Goal: Task Accomplishment & Management: Use online tool/utility

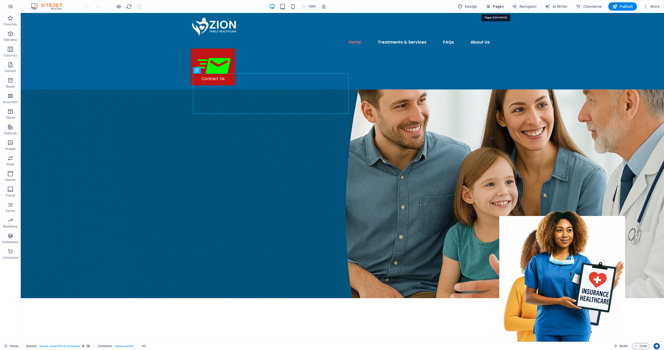
click at [497, 8] on span "Pages" at bounding box center [494, 6] width 18 height 5
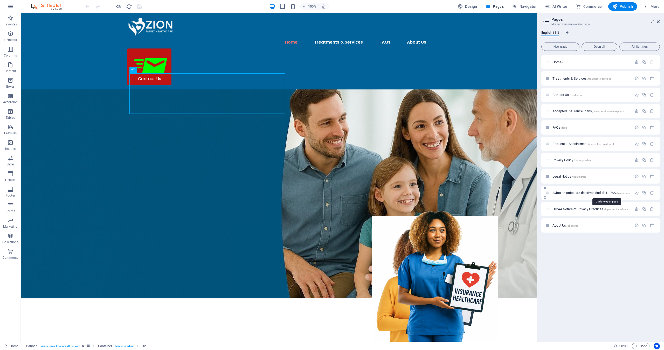
click at [595, 193] on span "Aviso de prácticas de privacidad de HIPAA /hipaa-notice-of-privacy-practices-es" at bounding box center [605, 193] width 106 height 4
click at [595, 193] on div "Aviso de prácticas de privacidad de HIPAA /hipaa-notice-of-privacy-practices-es" at bounding box center [600, 193] width 118 height 14
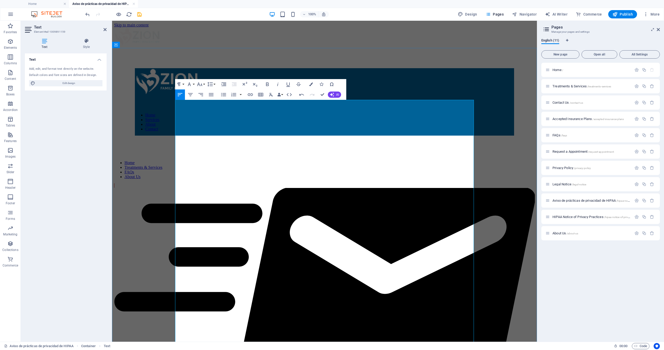
drag, startPoint x: 176, startPoint y: 103, endPoint x: 232, endPoint y: 103, distance: 56.8
click at [267, 84] on icon "button" at bounding box center [267, 84] width 6 height 6
click at [109, 115] on div "Text Style Text Add, edit, and format text directly on the website. Default col…" at bounding box center [66, 187] width 90 height 307
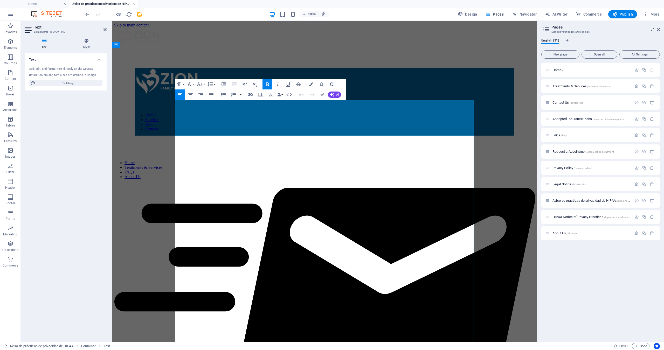
drag, startPoint x: 217, startPoint y: 115, endPoint x: 248, endPoint y: 114, distance: 31.6
drag, startPoint x: 176, startPoint y: 122, endPoint x: 217, endPoint y: 118, distance: 41.1
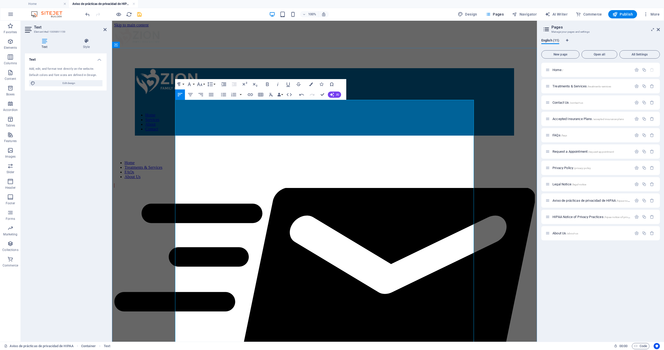
drag, startPoint x: 222, startPoint y: 121, endPoint x: 254, endPoint y: 120, distance: 31.9
click at [139, 15] on icon "save" at bounding box center [139, 14] width 6 height 6
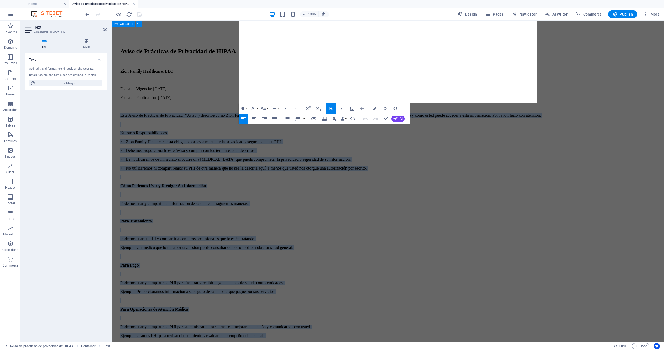
scroll to position [466, 0]
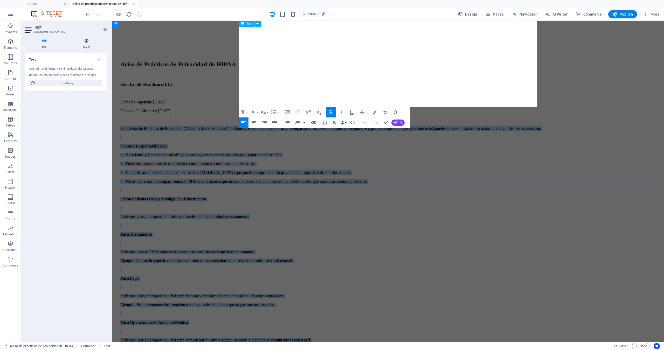
drag, startPoint x: 239, startPoint y: 134, endPoint x: 376, endPoint y: 104, distance: 140.0
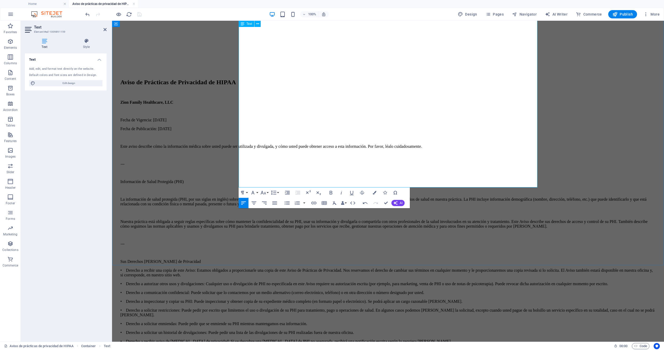
scroll to position [446, 0]
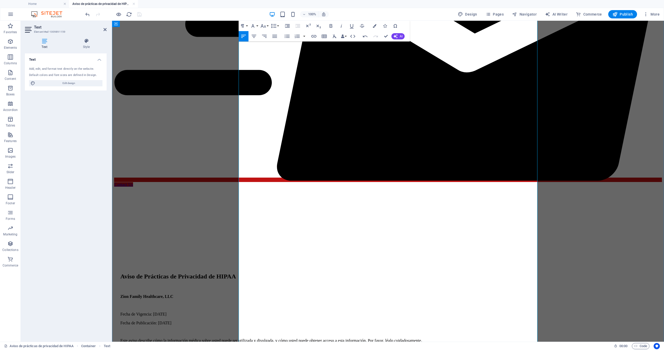
scroll to position [249, 0]
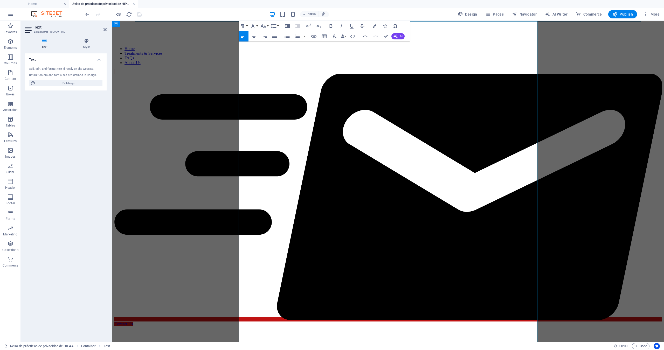
scroll to position [113, 0]
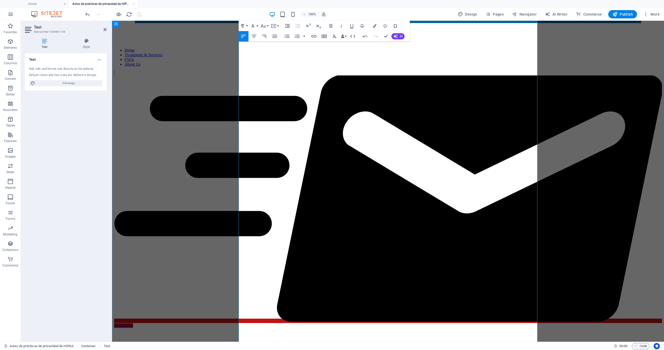
drag, startPoint x: 248, startPoint y: 127, endPoint x: 242, endPoint y: 127, distance: 5.7
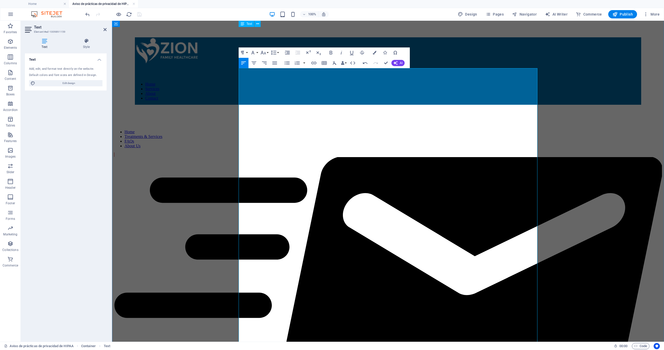
scroll to position [30, 0]
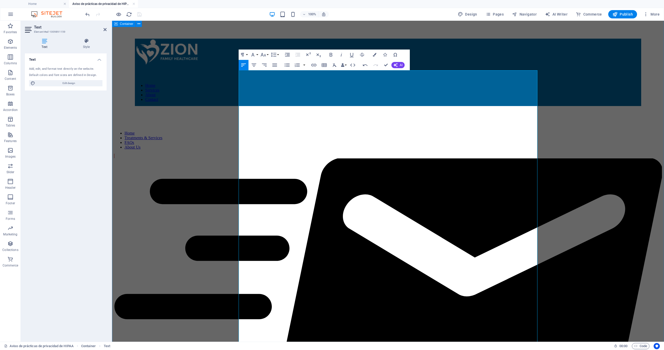
drag, startPoint x: 249, startPoint y: 125, endPoint x: 237, endPoint y: 124, distance: 12.7
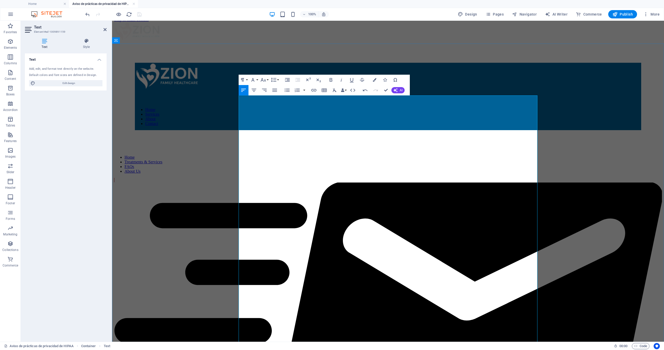
scroll to position [11, 0]
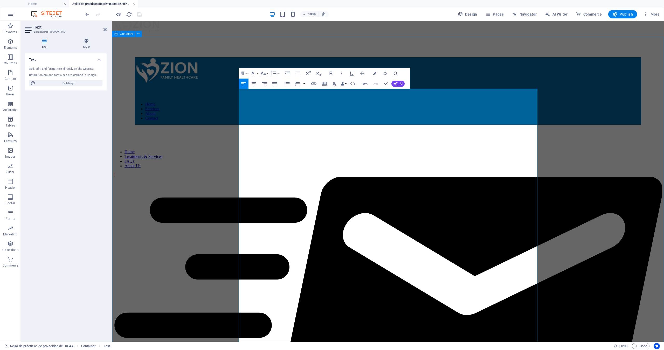
drag, startPoint x: 316, startPoint y: 149, endPoint x: 237, endPoint y: 146, distance: 78.9
click at [332, 74] on icon "button" at bounding box center [331, 74] width 3 height 4
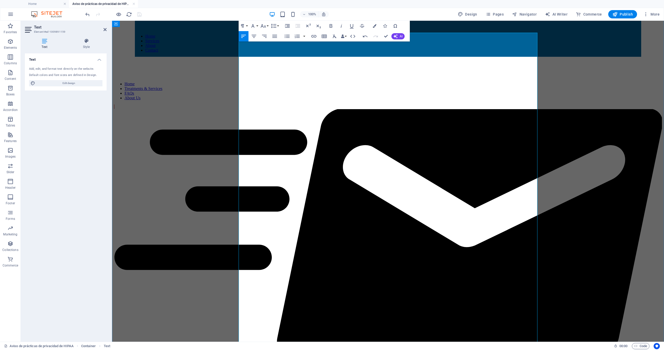
scroll to position [83, 0]
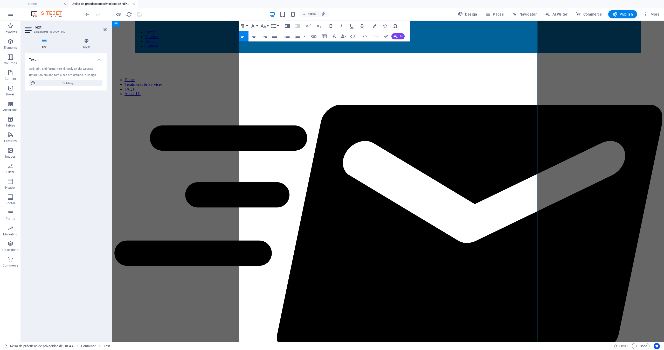
drag, startPoint x: 239, startPoint y: 157, endPoint x: 328, endPoint y: 157, distance: 88.9
click at [331, 24] on icon "button" at bounding box center [331, 26] width 3 height 4
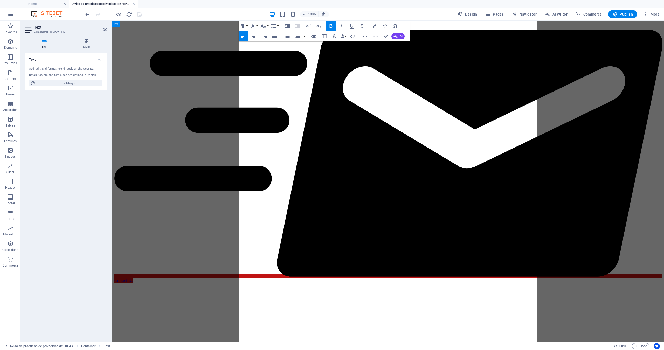
scroll to position [159, 0]
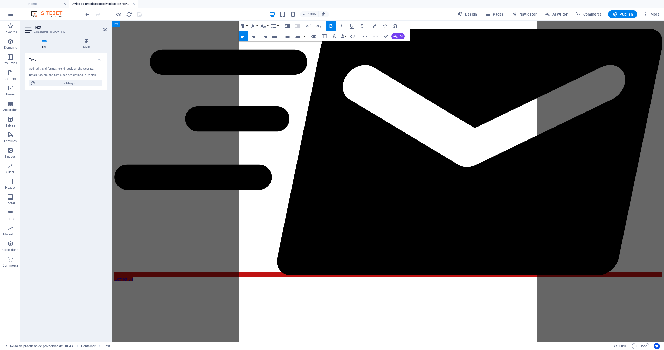
drag, startPoint x: 239, startPoint y: 213, endPoint x: 320, endPoint y: 210, distance: 81.2
click at [332, 25] on icon "button" at bounding box center [331, 26] width 3 height 4
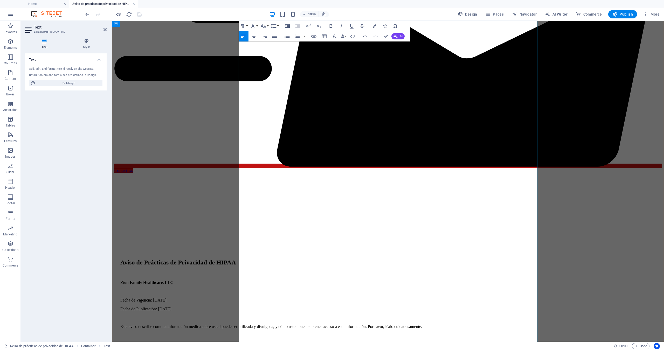
scroll to position [274, 0]
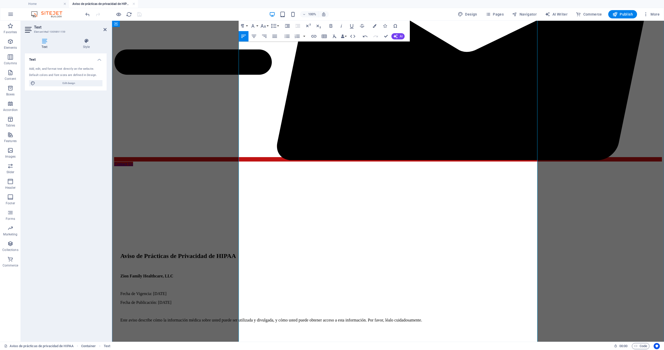
drag, startPoint x: 240, startPoint y: 178, endPoint x: 329, endPoint y: 177, distance: 88.9
click at [331, 26] on icon "button" at bounding box center [331, 26] width 3 height 4
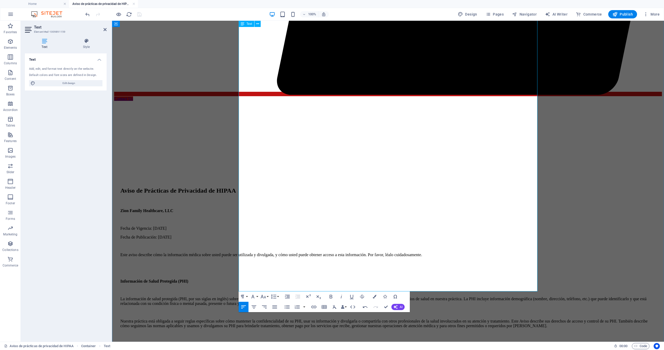
scroll to position [362, 0]
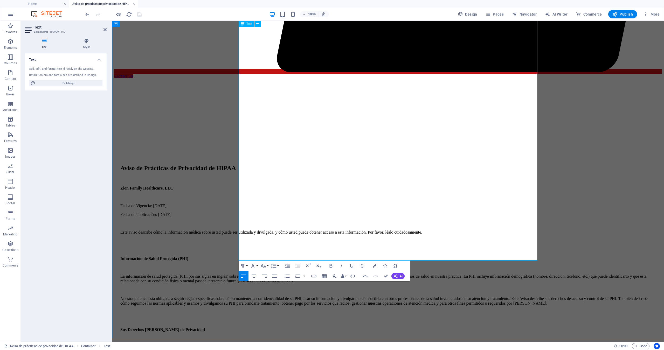
drag, startPoint x: 240, startPoint y: 201, endPoint x: 286, endPoint y: 199, distance: 46.0
click at [330, 264] on icon "button" at bounding box center [331, 266] width 3 height 4
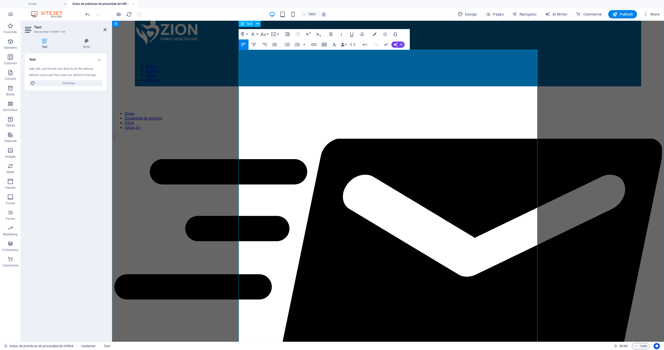
scroll to position [47, 0]
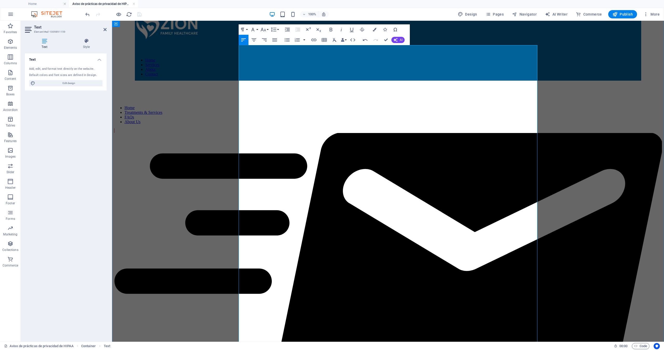
scroll to position [55, 0]
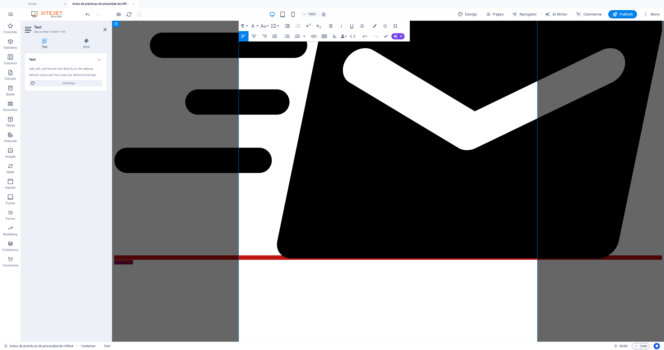
scroll to position [176, 0]
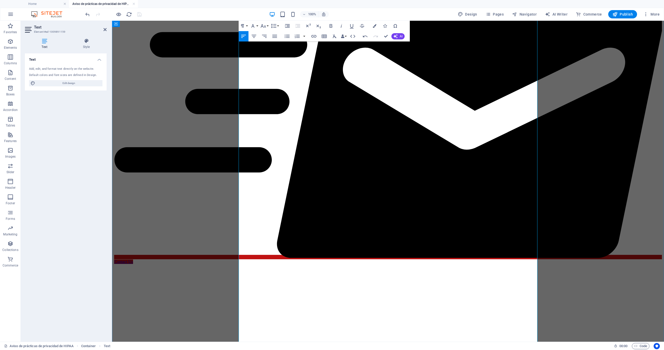
click at [105, 29] on icon at bounding box center [104, 29] width 3 height 4
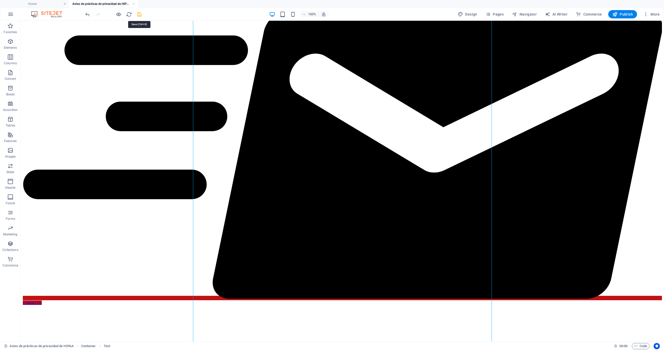
click at [139, 13] on icon "save" at bounding box center [139, 14] width 6 height 6
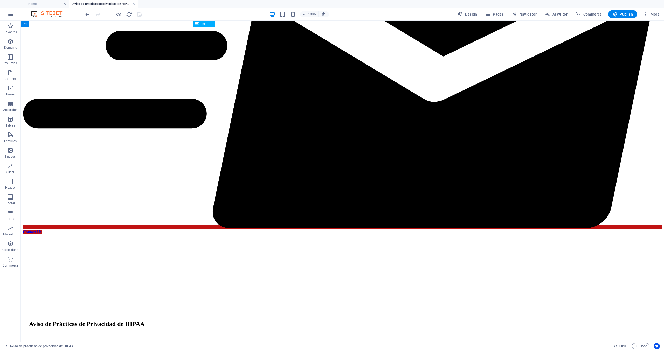
scroll to position [246, 0]
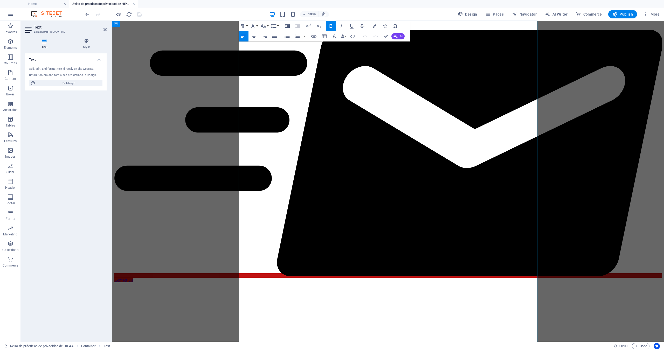
scroll to position [174, 0]
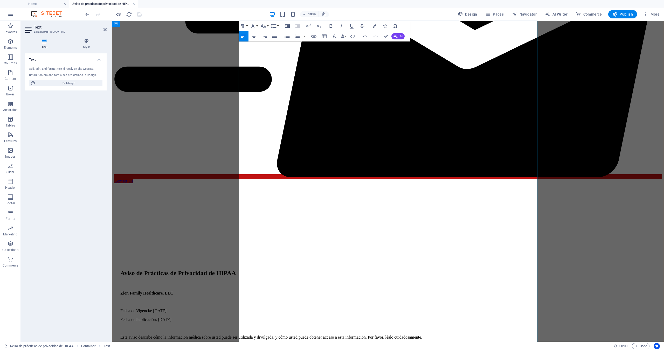
scroll to position [259, 0]
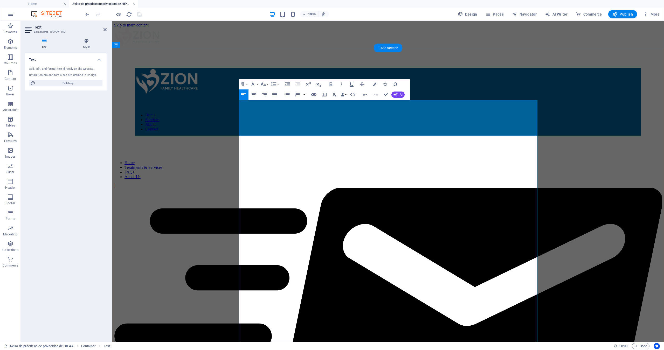
scroll to position [0, 0]
click at [104, 30] on icon at bounding box center [104, 29] width 3 height 4
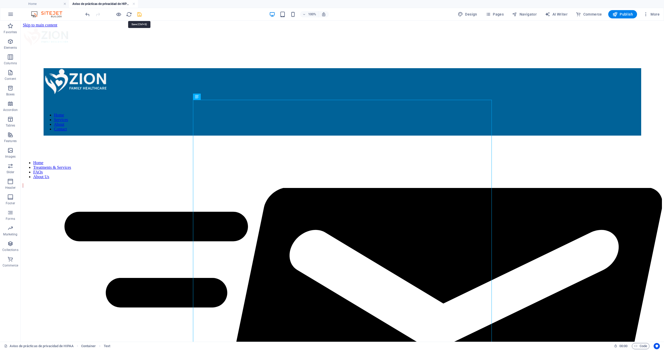
click at [139, 13] on icon "save" at bounding box center [139, 14] width 6 height 6
click at [492, 13] on span "Pages" at bounding box center [494, 14] width 18 height 5
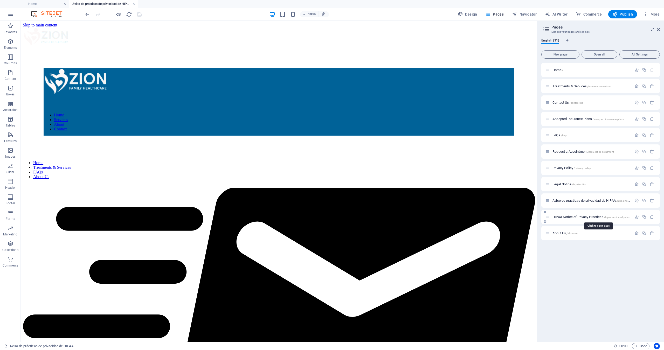
click at [565, 216] on span "HIPAA Notice of Privacy Practices /hipaa-notice-of-privacy-practices" at bounding box center [597, 217] width 90 height 4
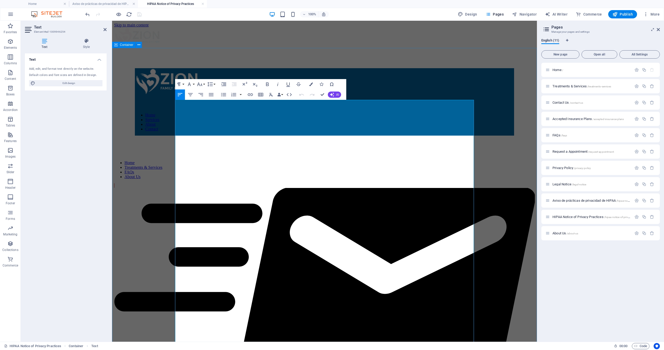
drag, startPoint x: 202, startPoint y: 109, endPoint x: 174, endPoint y: 108, distance: 28.8
drag, startPoint x: 174, startPoint y: 108, endPoint x: 274, endPoint y: 106, distance: 100.1
drag, startPoint x: 202, startPoint y: 109, endPoint x: 176, endPoint y: 109, distance: 27.0
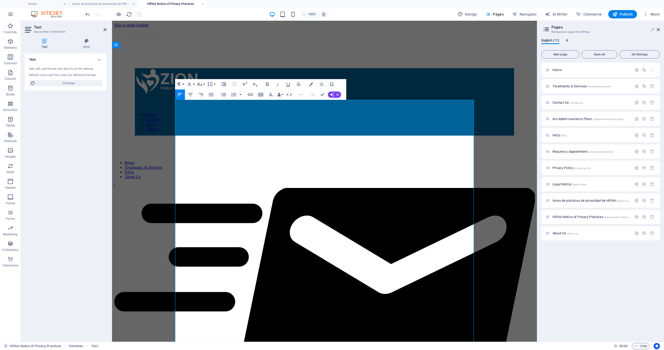
drag, startPoint x: 207, startPoint y: 103, endPoint x: 237, endPoint y: 101, distance: 31.0
drag, startPoint x: 213, startPoint y: 110, endPoint x: 244, endPoint y: 109, distance: 31.6
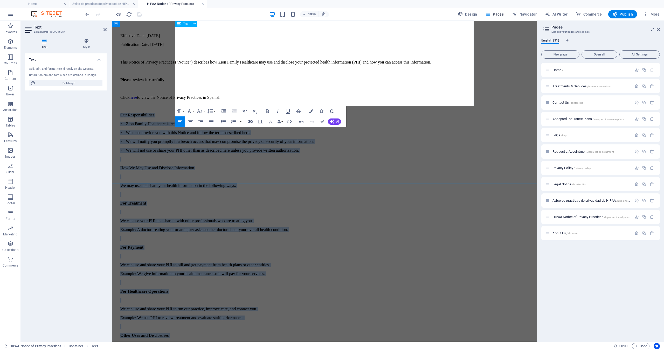
scroll to position [487, 0]
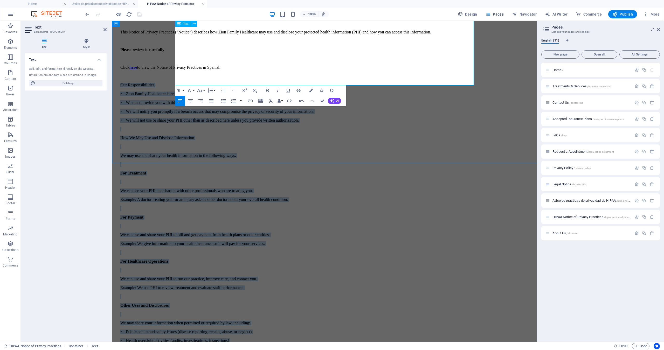
drag, startPoint x: 176, startPoint y: 164, endPoint x: 295, endPoint y: 79, distance: 145.6
click at [295, 79] on div "Effective Date: 09/23/2013 Publication Date: 09/23/2013 This Notice of Privacy …" at bounding box center [324, 331] width 408 height 657
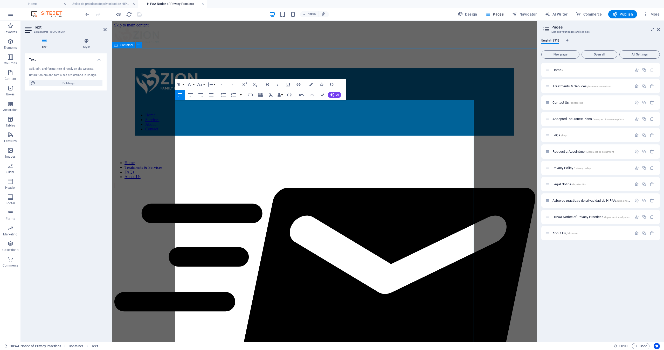
scroll to position [0, 0]
drag, startPoint x: 176, startPoint y: 122, endPoint x: 245, endPoint y: 139, distance: 71.1
drag, startPoint x: 187, startPoint y: 151, endPoint x: 174, endPoint y: 151, distance: 13.5
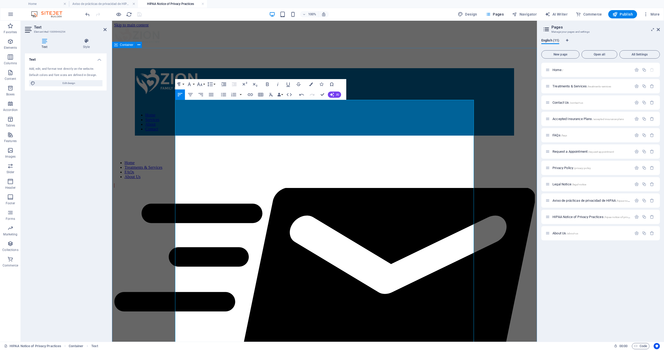
drag, startPoint x: 178, startPoint y: 220, endPoint x: 172, endPoint y: 220, distance: 6.2
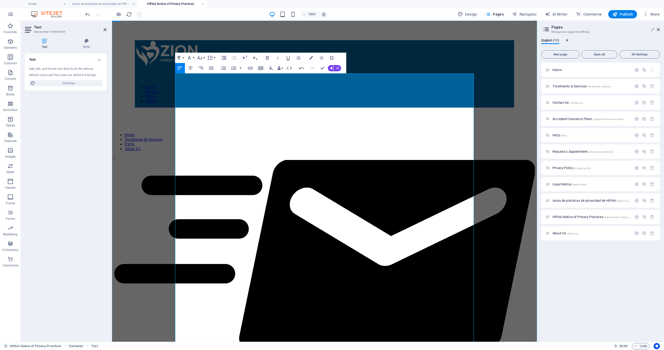
scroll to position [29, 0]
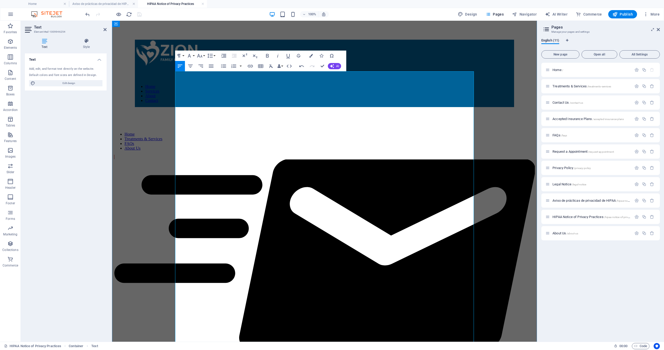
drag, startPoint x: 176, startPoint y: 124, endPoint x: 235, endPoint y: 122, distance: 58.6
click at [268, 54] on icon "button" at bounding box center [267, 56] width 6 height 6
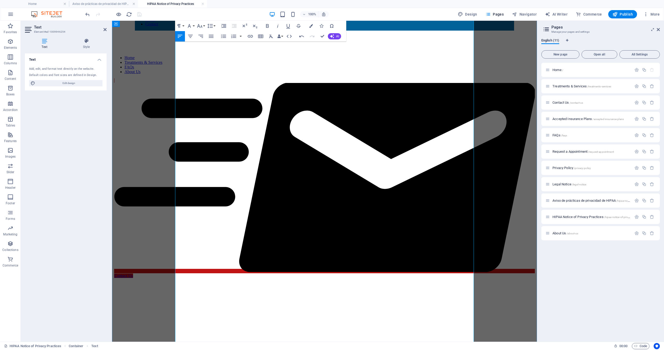
scroll to position [106, 0]
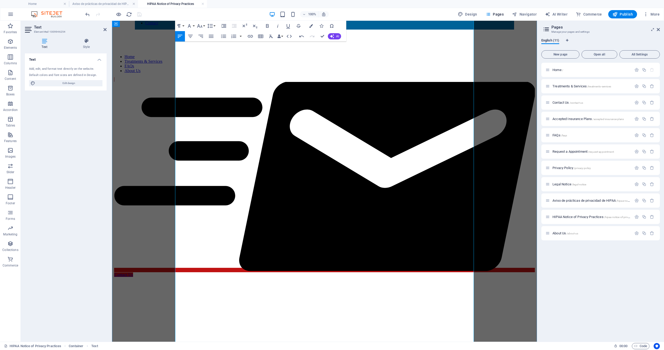
click at [104, 30] on icon at bounding box center [104, 29] width 3 height 4
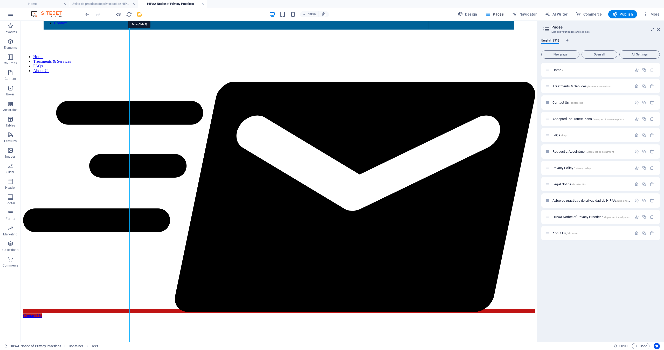
click at [139, 13] on icon "save" at bounding box center [139, 14] width 6 height 6
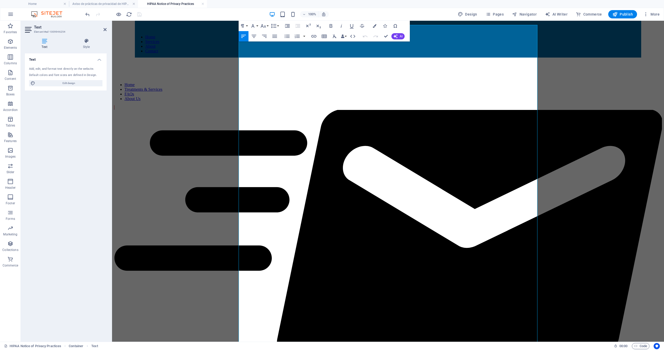
scroll to position [85, 0]
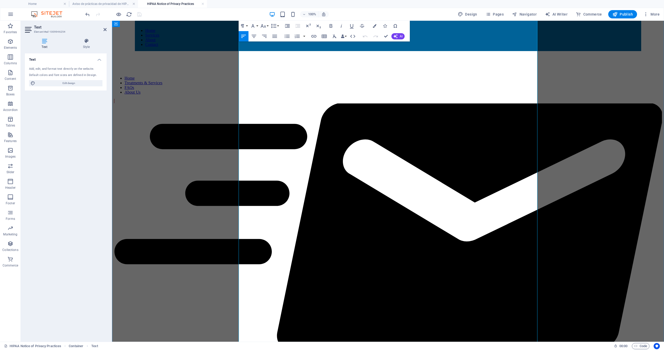
drag, startPoint x: 239, startPoint y: 143, endPoint x: 312, endPoint y: 143, distance: 72.6
click at [329, 25] on icon "button" at bounding box center [331, 26] width 6 height 6
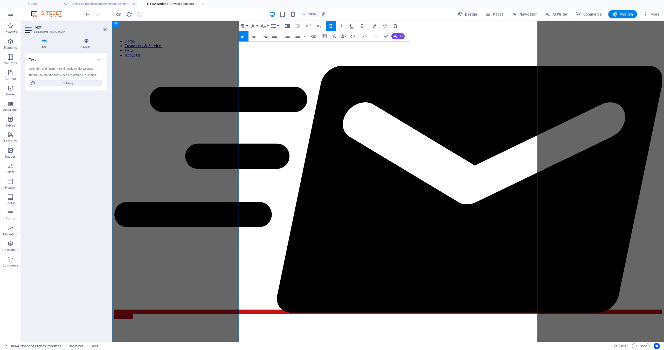
scroll to position [122, 0]
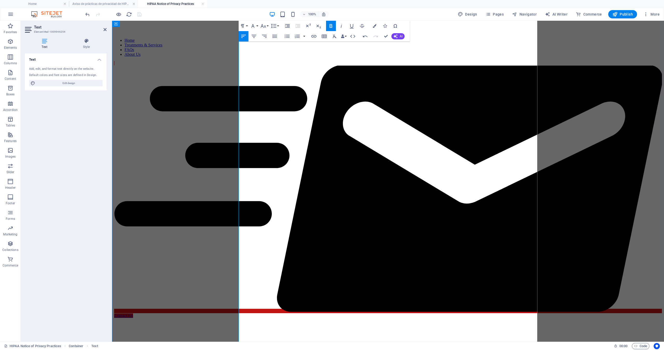
drag, startPoint x: 250, startPoint y: 205, endPoint x: 230, endPoint y: 205, distance: 20.0
drag, startPoint x: 239, startPoint y: 210, endPoint x: 304, endPoint y: 210, distance: 65.1
drag, startPoint x: 306, startPoint y: 211, endPoint x: 227, endPoint y: 213, distance: 78.6
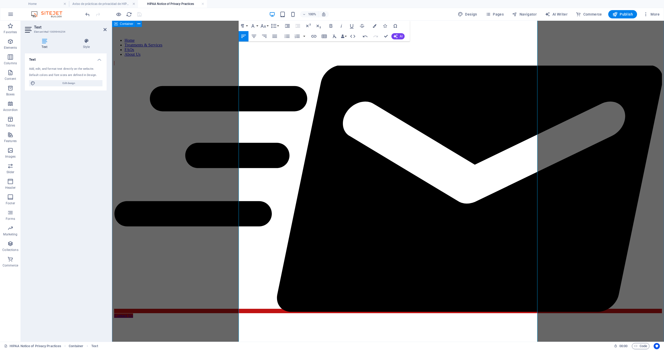
click at [333, 24] on icon "button" at bounding box center [331, 26] width 6 height 6
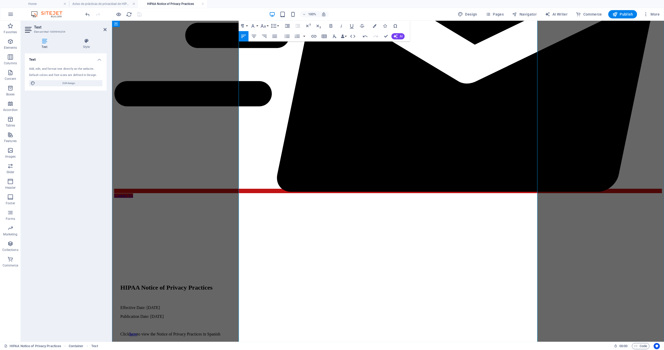
scroll to position [245, 0]
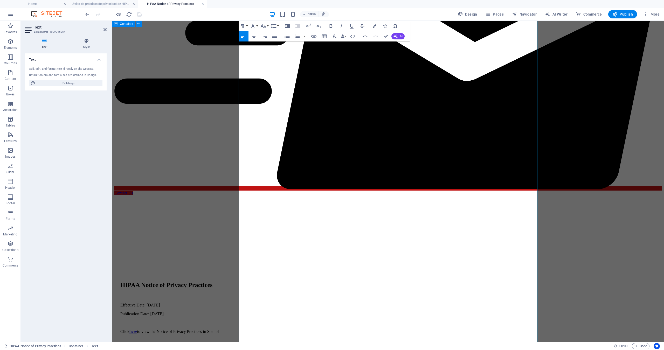
drag, startPoint x: 234, startPoint y: 201, endPoint x: 232, endPoint y: 201, distance: 2.6
drag, startPoint x: 239, startPoint y: 206, endPoint x: 351, endPoint y: 203, distance: 111.8
drag, startPoint x: 338, startPoint y: 206, endPoint x: 238, endPoint y: 206, distance: 100.3
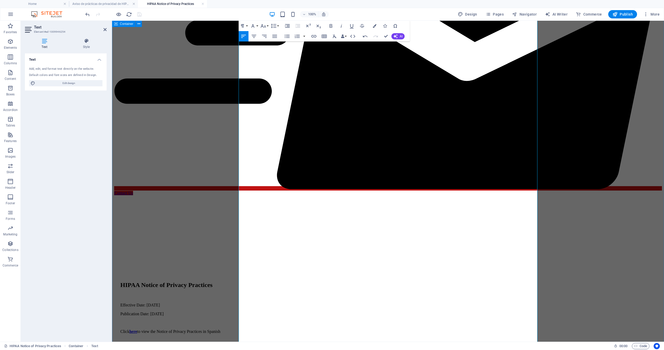
click at [331, 25] on icon "button" at bounding box center [331, 26] width 6 height 6
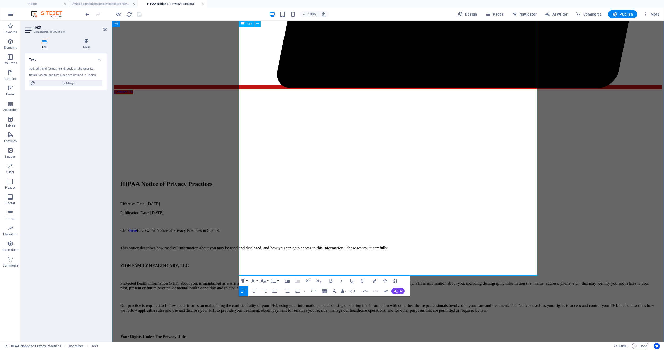
scroll to position [347, 0]
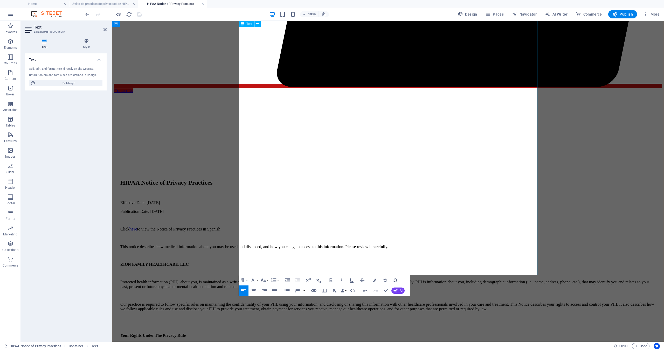
drag, startPoint x: 250, startPoint y: 216, endPoint x: 221, endPoint y: 216, distance: 28.8
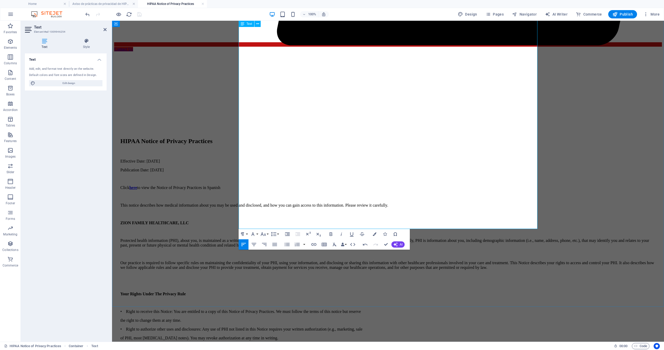
scroll to position [389, 0]
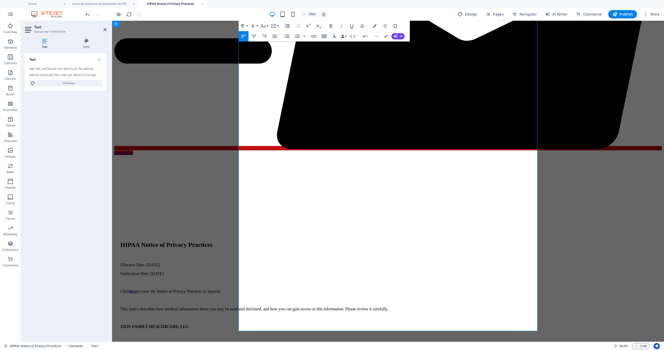
scroll to position [285, 0]
drag, startPoint x: 278, startPoint y: 285, endPoint x: 238, endPoint y: 283, distance: 40.8
click at [329, 24] on icon "button" at bounding box center [331, 26] width 6 height 6
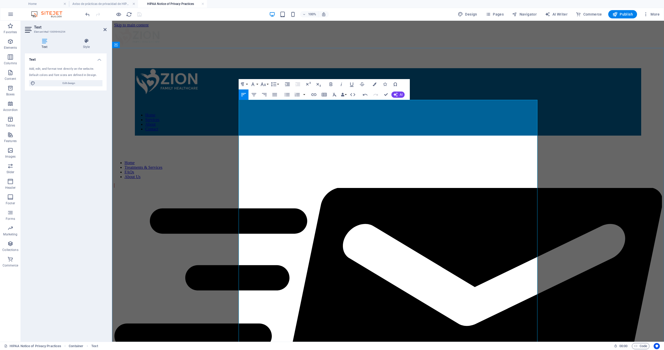
scroll to position [0, 0]
click at [105, 30] on icon at bounding box center [104, 29] width 3 height 4
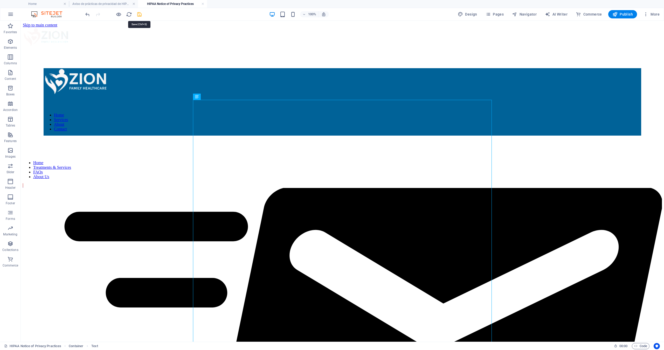
click at [139, 13] on icon "save" at bounding box center [139, 14] width 6 height 6
click at [618, 14] on span "Publish" at bounding box center [622, 14] width 20 height 5
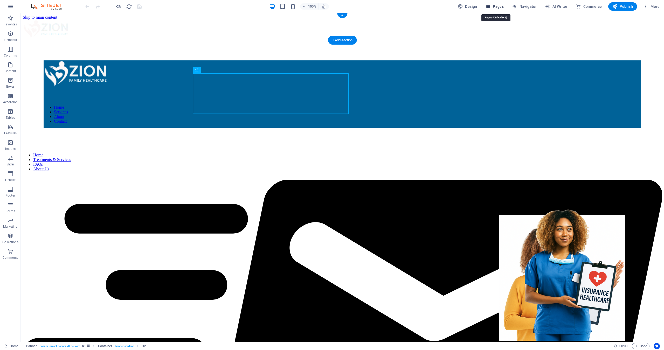
click at [500, 5] on span "Pages" at bounding box center [494, 6] width 18 height 5
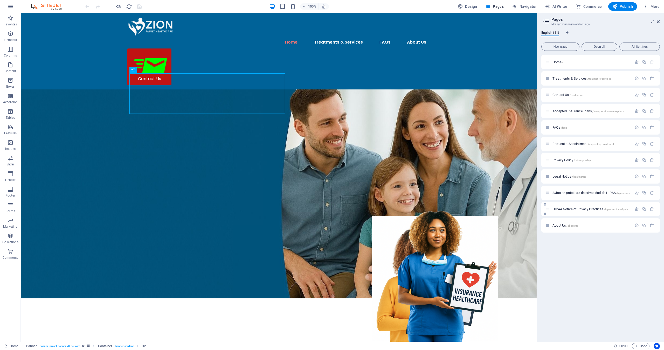
click at [578, 207] on div "HIPAA Notice of Privacy Practices /hipaa-notice-of-privacy-practices" at bounding box center [588, 209] width 86 height 6
click at [576, 209] on span "HIPAA Notice of Privacy Practices /hipaa-notice-of-privacy-practices" at bounding box center [597, 209] width 90 height 4
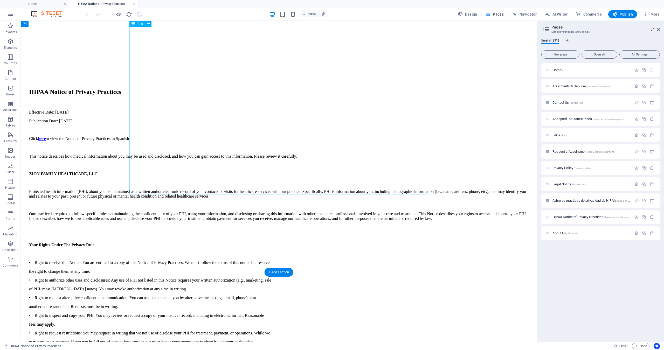
scroll to position [421, 0]
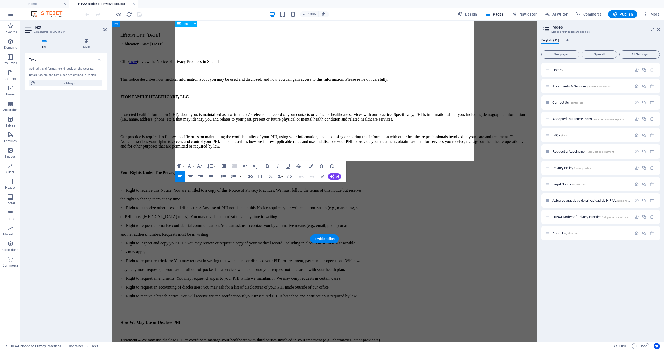
scroll to position [459, 0]
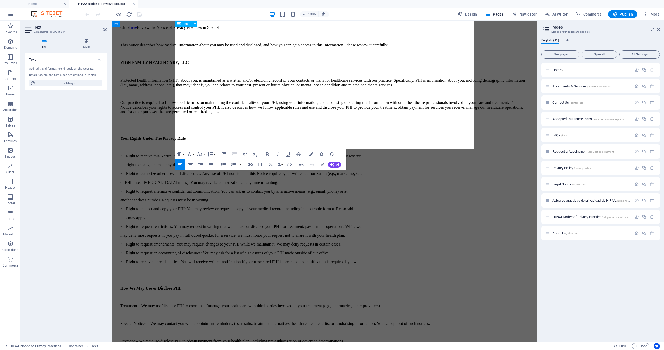
scroll to position [492, 0]
click at [105, 29] on icon at bounding box center [104, 29] width 3 height 4
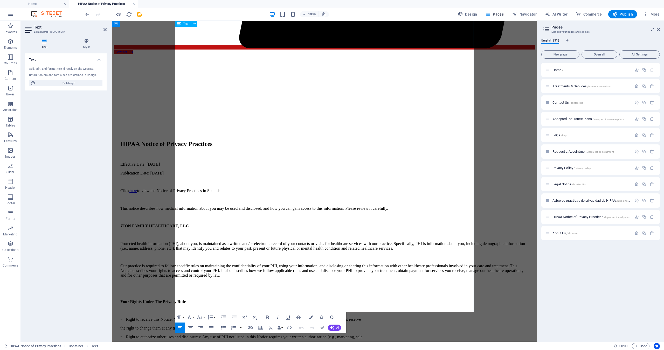
scroll to position [329, 0]
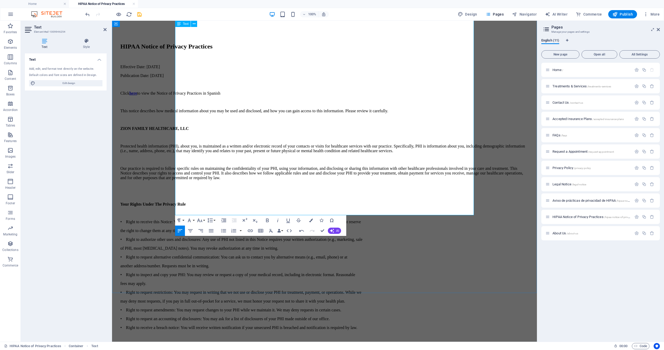
scroll to position [426, 0]
click at [139, 14] on icon "save" at bounding box center [139, 14] width 6 height 6
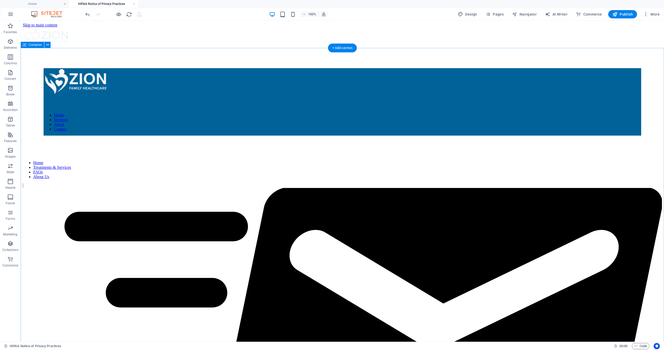
scroll to position [0, 0]
click at [118, 12] on icon "button" at bounding box center [119, 14] width 6 height 6
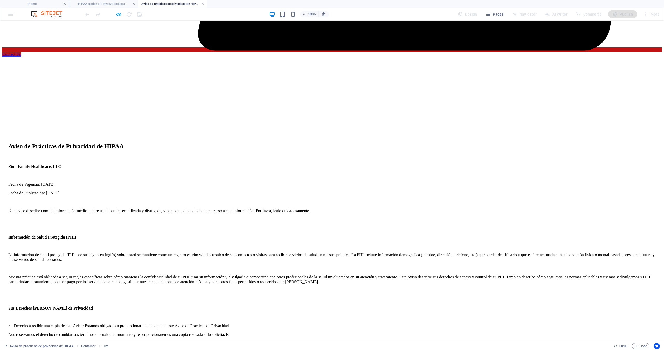
scroll to position [435, 0]
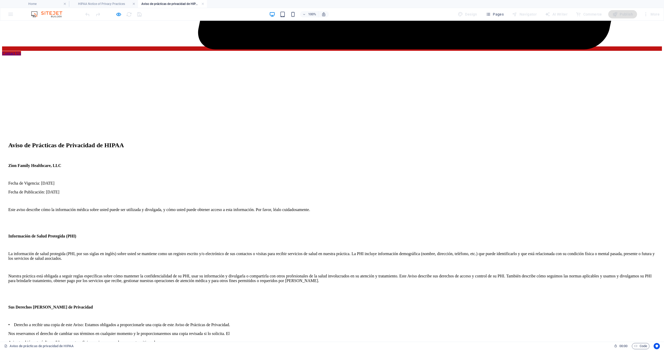
click at [118, 15] on icon "button" at bounding box center [119, 14] width 6 height 6
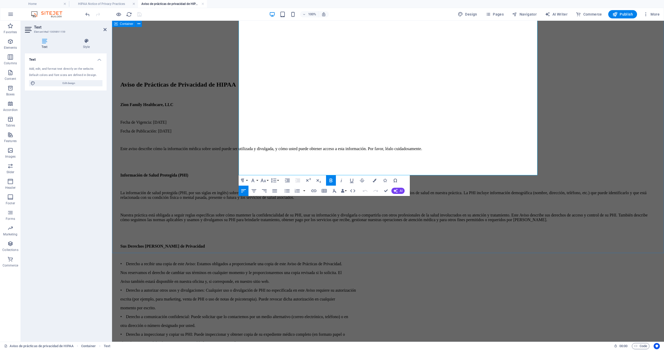
scroll to position [441, 0]
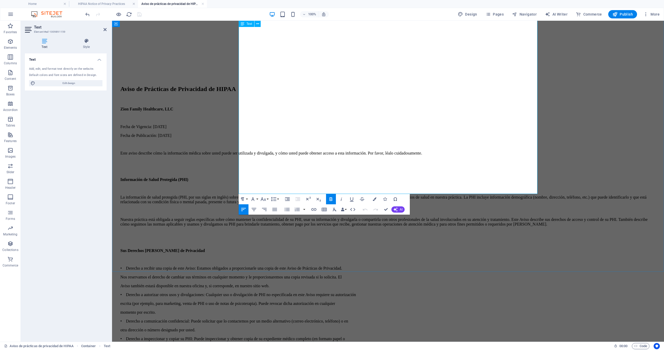
drag, startPoint x: 239, startPoint y: 166, endPoint x: 347, endPoint y: 163, distance: 108.4
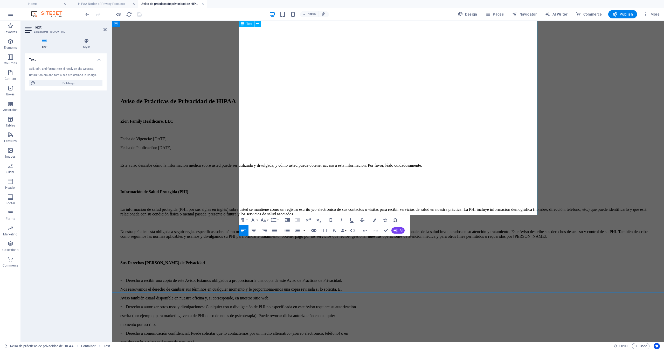
scroll to position [426, 0]
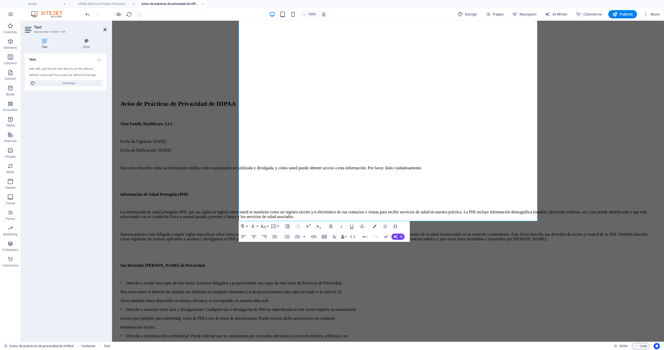
click at [106, 29] on icon at bounding box center [104, 29] width 3 height 4
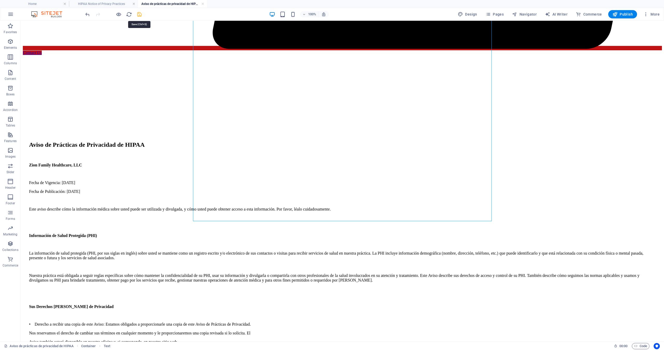
click at [138, 13] on icon "save" at bounding box center [139, 14] width 6 height 6
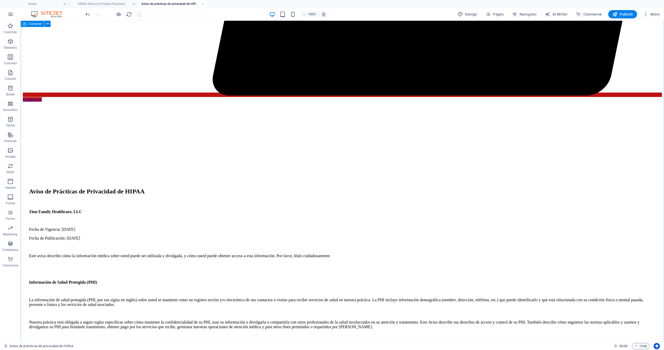
scroll to position [394, 0]
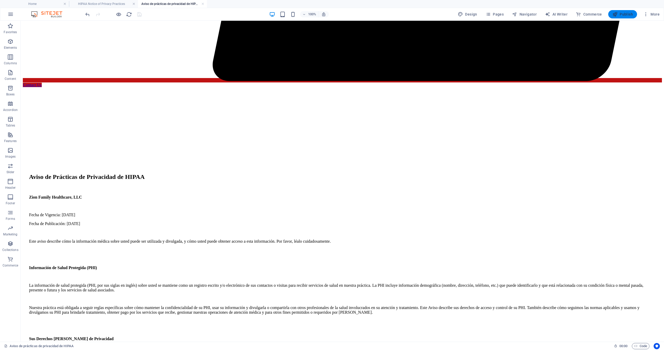
click at [622, 13] on span "Publish" at bounding box center [622, 14] width 20 height 5
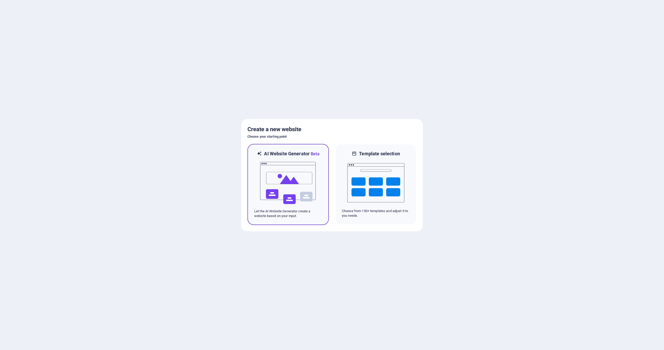
click at [294, 195] on img at bounding box center [288, 183] width 57 height 52
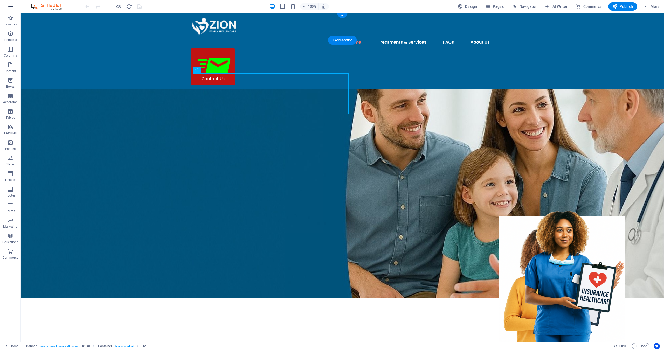
click at [11, 9] on icon "button" at bounding box center [11, 6] width 6 height 6
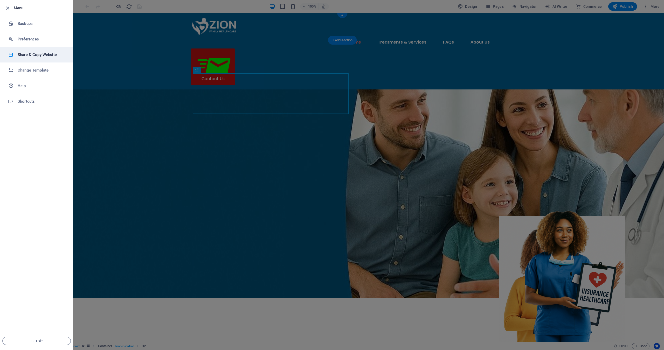
click at [37, 55] on h6 "Share & Copy Website" at bounding box center [42, 55] width 48 height 6
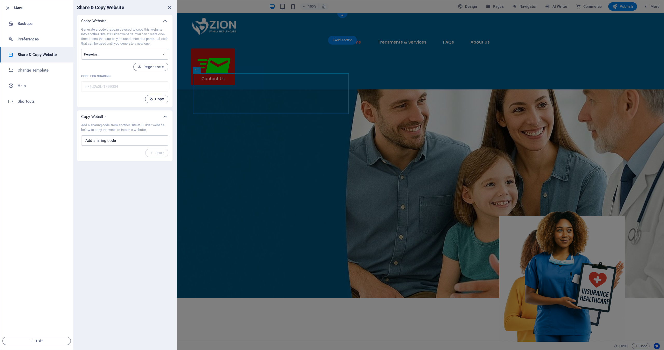
click at [159, 100] on span "Copy" at bounding box center [156, 99] width 15 height 4
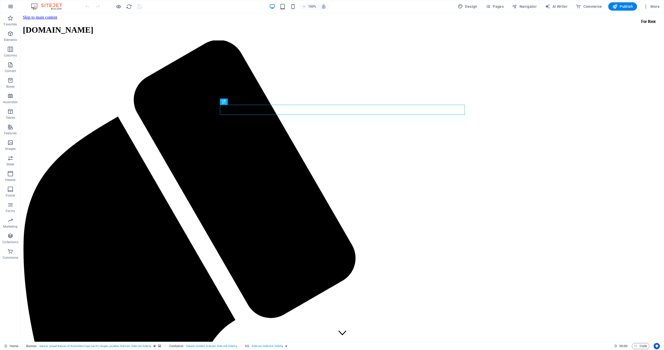
click at [11, 7] on icon "button" at bounding box center [11, 6] width 6 height 6
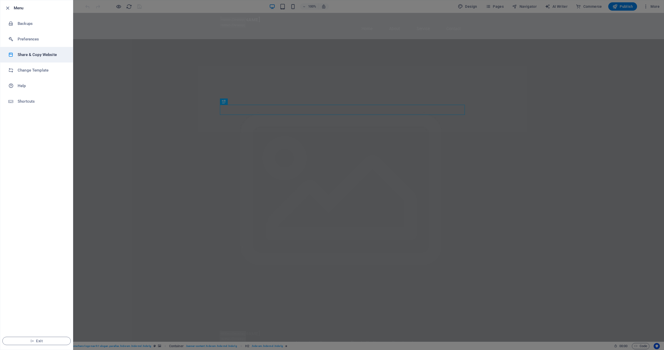
click at [39, 57] on h6 "Share & Copy Website" at bounding box center [42, 55] width 48 height 6
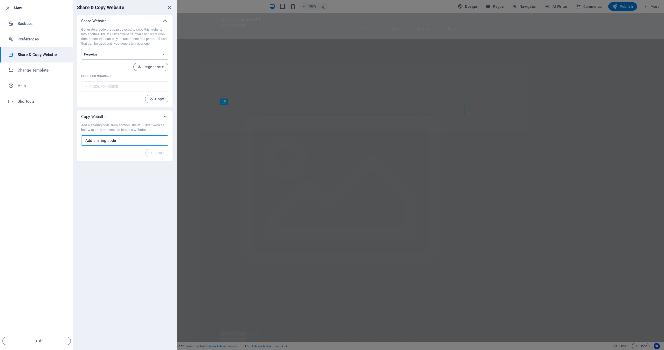
drag, startPoint x: 123, startPoint y: 142, endPoint x: 70, endPoint y: 136, distance: 53.7
click at [70, 136] on div "Menu Backups Preferences Share & Copy Website Change Template Help Shortcuts Ex…" at bounding box center [88, 175] width 177 height 350
paste input "e86d2c3b-1799004"
type input "e86d2c3b-1799004"
click at [159, 155] on span "Start" at bounding box center [157, 153] width 14 height 4
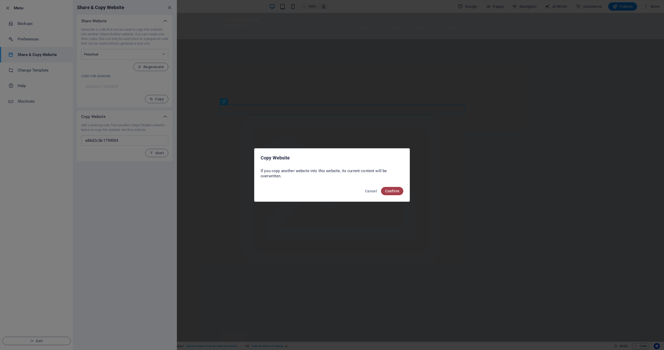
click at [395, 190] on span "Confirm" at bounding box center [392, 191] width 14 height 4
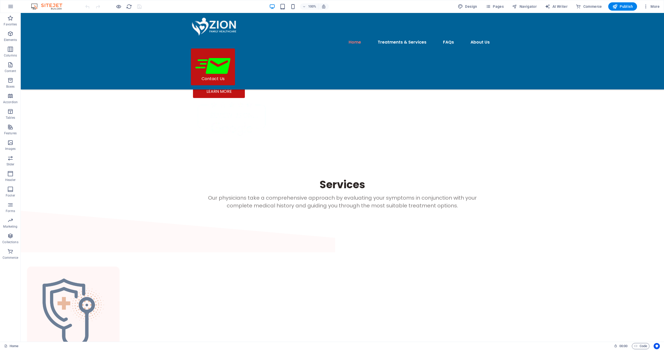
scroll to position [376, 0]
click at [10, 222] on icon "button" at bounding box center [10, 220] width 6 height 6
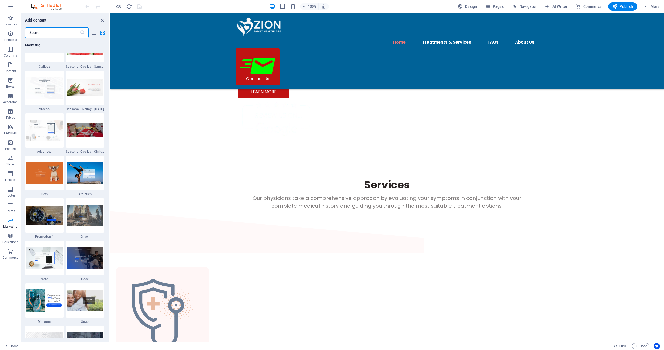
scroll to position [4329, 0]
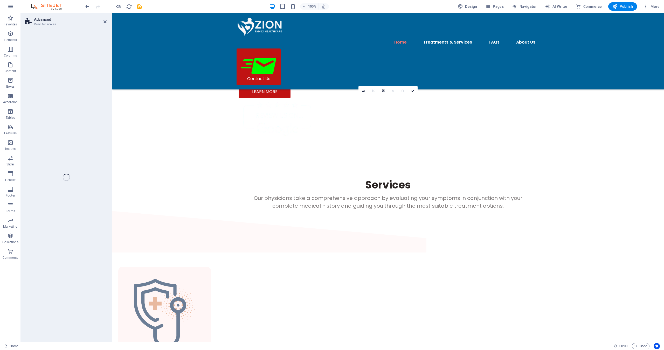
select select "%"
select select "rem"
select select "px"
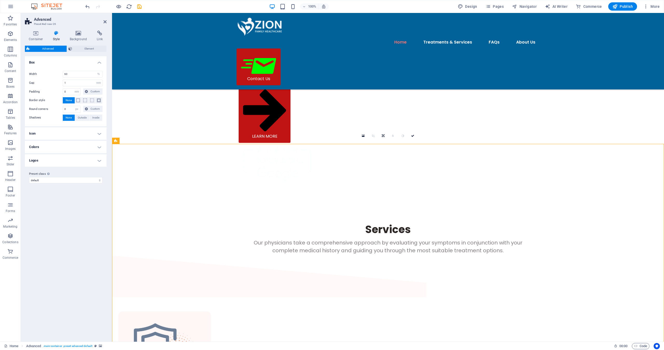
scroll to position [331, 0]
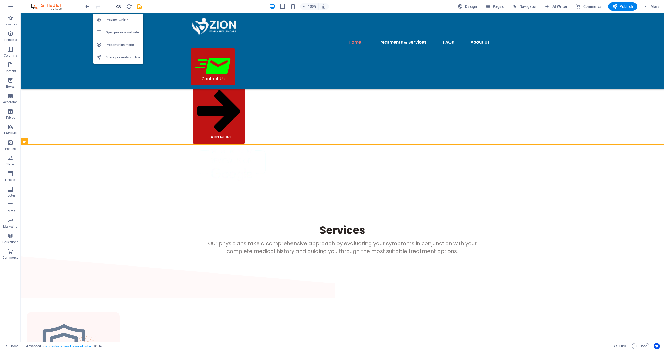
click at [118, 7] on icon "button" at bounding box center [119, 7] width 6 height 6
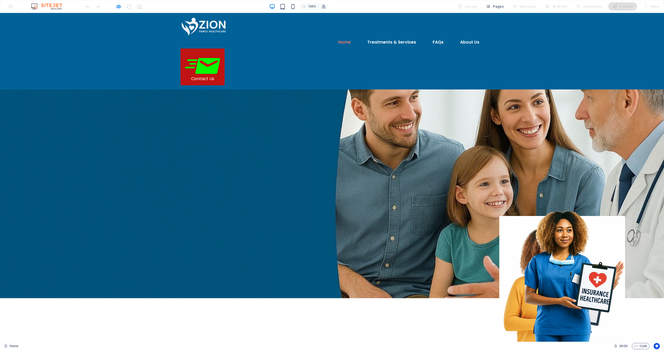
scroll to position [0, 0]
